Goal: Check status

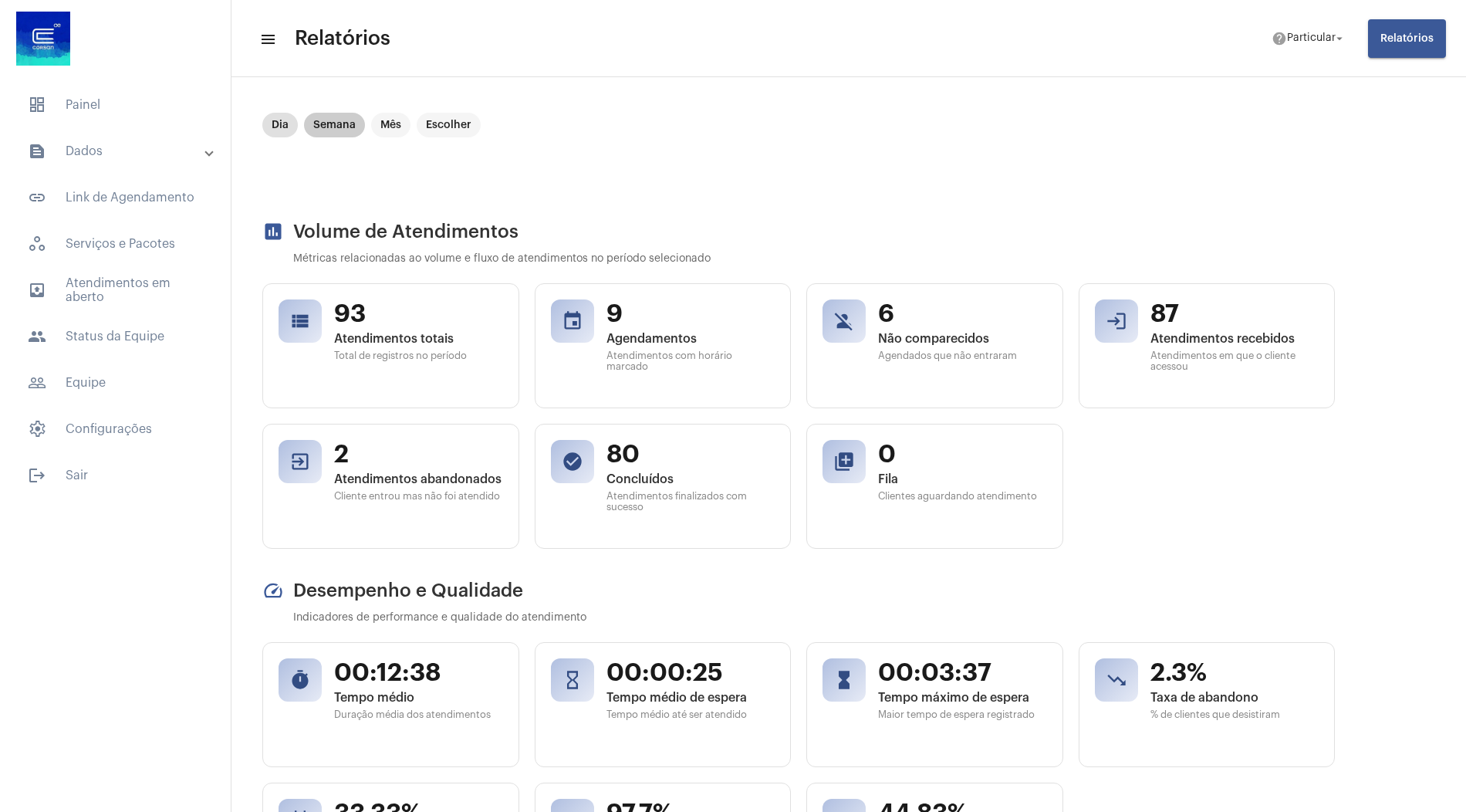
click at [309, 125] on mat-chip "Semana" at bounding box center [335, 125] width 61 height 25
click at [278, 131] on mat-chip "Dia" at bounding box center [280, 125] width 36 height 25
click at [277, 138] on div "Dia Semana Mês Escolher" at bounding box center [371, 125] width 225 height 31
click at [280, 115] on mat-chip "Dia" at bounding box center [280, 125] width 36 height 25
